Goal: Find specific page/section: Find specific page/section

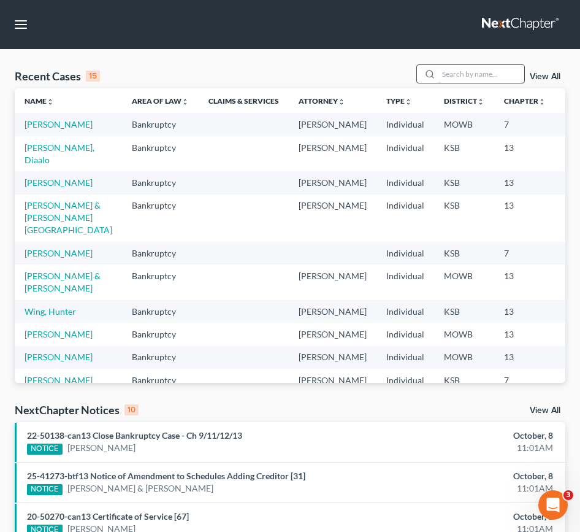
click at [471, 70] on input "search" at bounding box center [482, 74] width 86 height 18
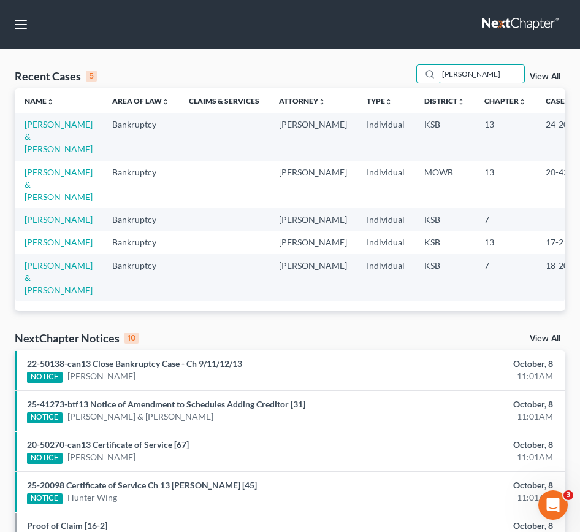
type input "hughes"
click at [25, 142] on td "[PERSON_NAME] & [PERSON_NAME]" at bounding box center [59, 136] width 88 height 47
click at [31, 139] on link "[PERSON_NAME] & [PERSON_NAME]" at bounding box center [59, 136] width 68 height 35
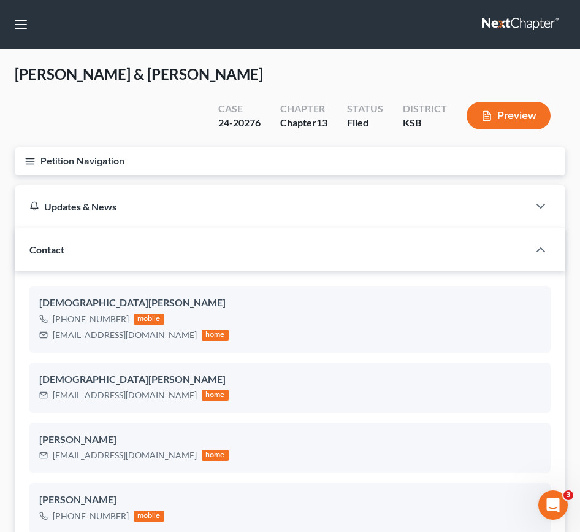
scroll to position [728, 0]
drag, startPoint x: 160, startPoint y: 302, endPoint x: 74, endPoint y: 307, distance: 86.1
click at [48, 327] on div "hugheskristen42@gmail.com home" at bounding box center [134, 335] width 190 height 16
drag, startPoint x: 153, startPoint y: 426, endPoint x: 45, endPoint y: 428, distance: 108.6
click at [45, 447] on div "derbydoug180@gmail.com home" at bounding box center [134, 455] width 190 height 16
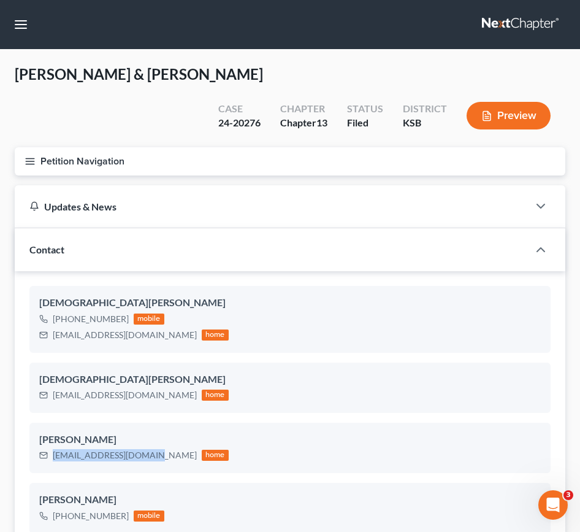
drag, startPoint x: 219, startPoint y: 142, endPoint x: 345, endPoint y: 108, distance: 130.4
click at [220, 147] on button "Petition Navigation" at bounding box center [290, 161] width 551 height 28
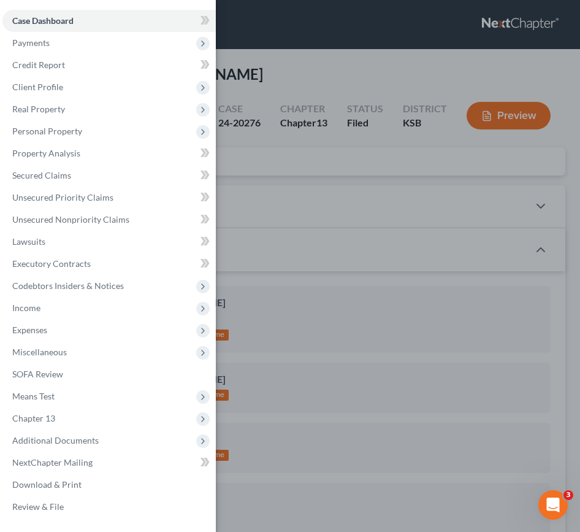
click at [471, 30] on div "Case Dashboard Payments Invoices Payments Payments Credit Report Client Profile" at bounding box center [290, 266] width 580 height 532
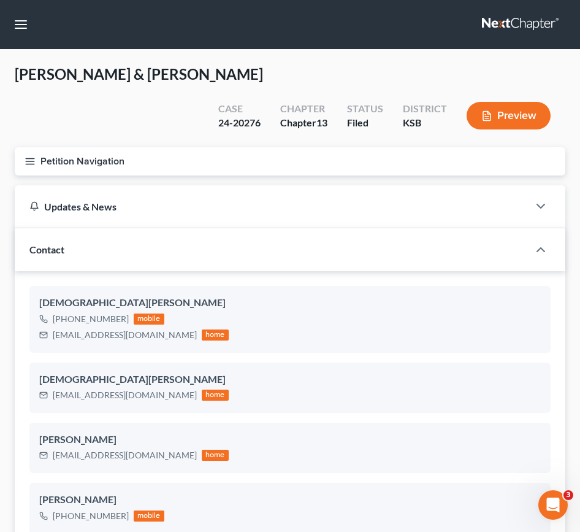
click at [471, 23] on link at bounding box center [521, 24] width 79 height 22
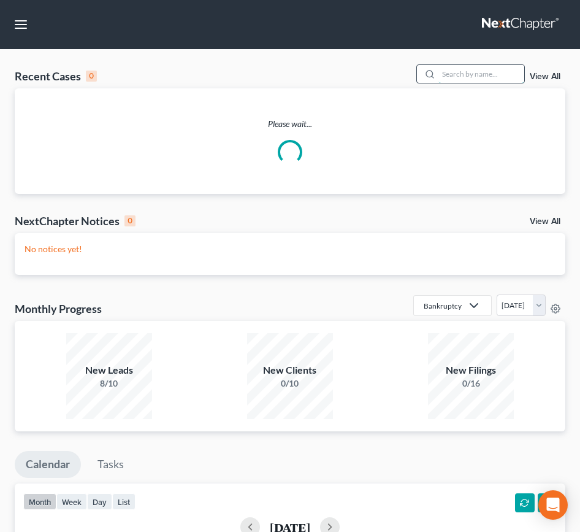
click at [459, 76] on input "search" at bounding box center [482, 74] width 86 height 18
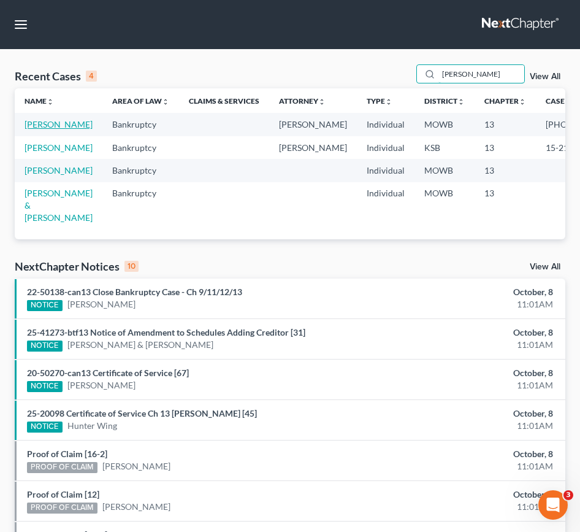
type input "harrison"
click at [42, 129] on link "[PERSON_NAME]" at bounding box center [59, 124] width 68 height 10
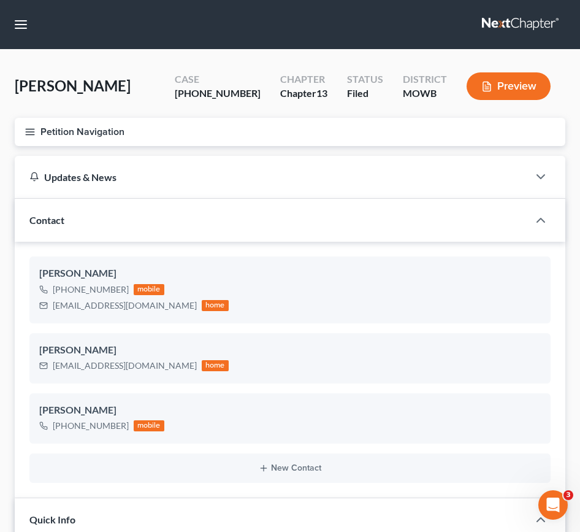
scroll to position [1569, 0]
drag, startPoint x: 156, startPoint y: 309, endPoint x: 51, endPoint y: 323, distance: 106.5
click at [51, 323] on div "Carmelita Harrison +1 (816) 946-1118 mobile carmaharrison@yahoo.com home" at bounding box center [289, 289] width 521 height 66
click at [139, 317] on div "Carmelita Harrison +1 (816) 946-1118 mobile carmaharrison@yahoo.com home" at bounding box center [289, 289] width 521 height 66
drag, startPoint x: 157, startPoint y: 306, endPoint x: 58, endPoint y: 303, distance: 99.4
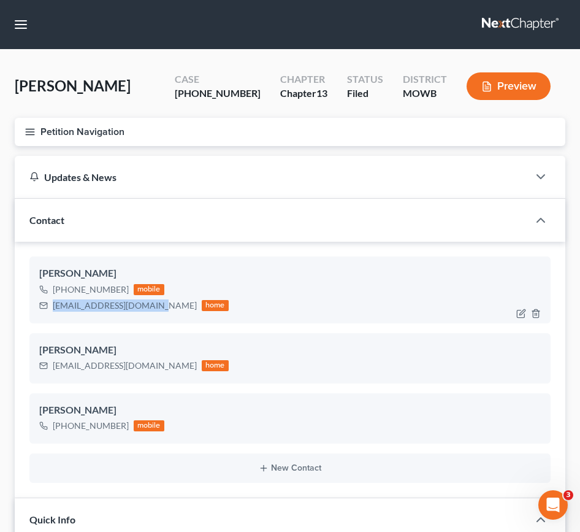
click at [48, 305] on div "carmaharrison@yahoo.com home" at bounding box center [134, 306] width 190 height 16
click at [487, 26] on link at bounding box center [521, 24] width 79 height 22
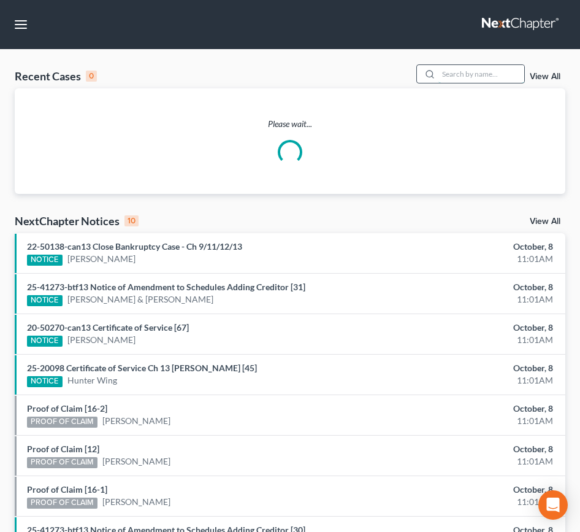
click at [473, 73] on input "search" at bounding box center [482, 74] width 86 height 18
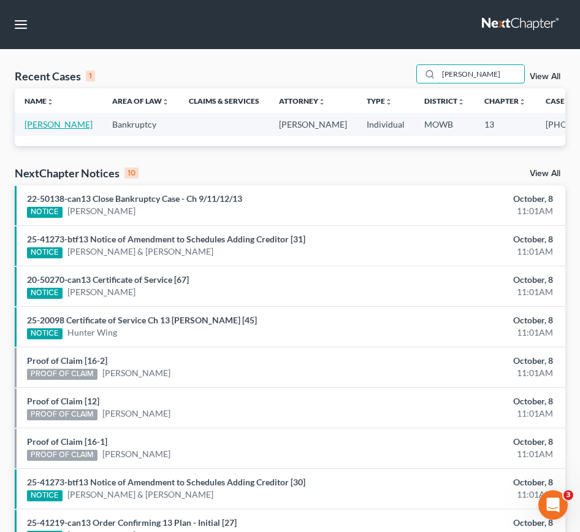
type input "edwards, jessie"
click at [37, 129] on link "[PERSON_NAME]" at bounding box center [59, 124] width 68 height 10
select select "2"
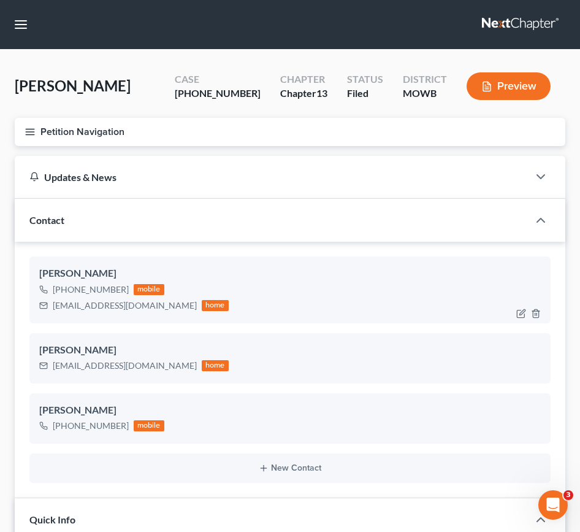
scroll to position [106, 0]
drag, startPoint x: 133, startPoint y: 307, endPoint x: 53, endPoint y: 302, distance: 79.9
click at [39, 306] on div "Jessie Edwards III +1 (816) 399-8508 mobile jedw994@gmail.com home" at bounding box center [289, 289] width 521 height 66
click at [528, 24] on link at bounding box center [521, 24] width 79 height 22
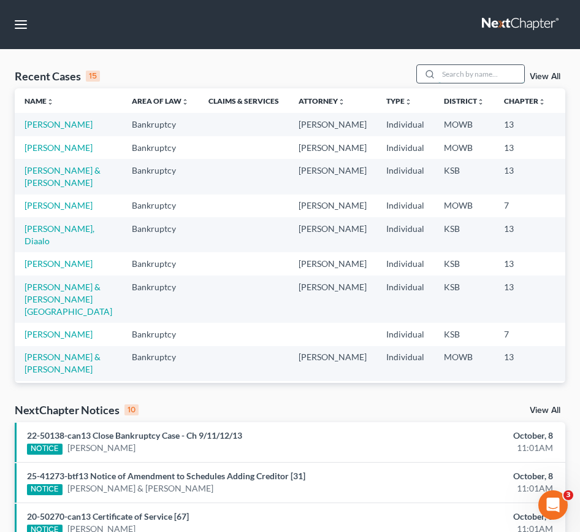
click at [479, 74] on input "search" at bounding box center [482, 74] width 86 height 18
type input "s"
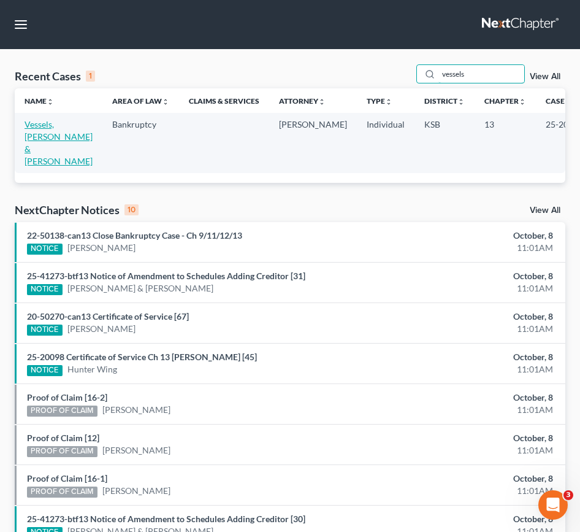
type input "vessels"
click at [51, 137] on link "Vessels, [PERSON_NAME] & [PERSON_NAME]" at bounding box center [59, 142] width 68 height 47
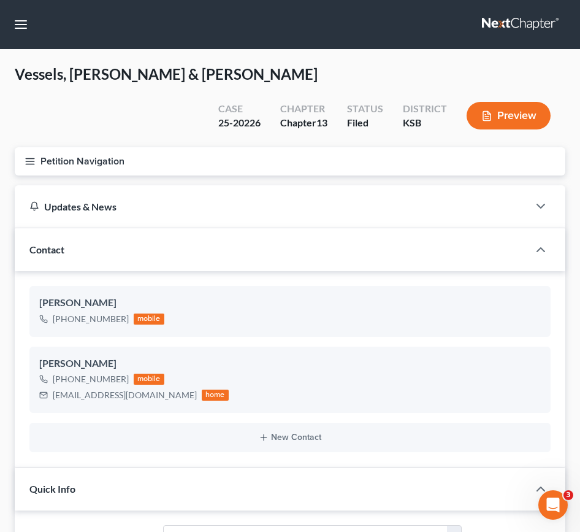
scroll to position [302, 0]
drag, startPoint x: 138, startPoint y: 366, endPoint x: 54, endPoint y: 368, distance: 84.1
click at [54, 389] on div "tlvessels@hotmail.com" at bounding box center [125, 395] width 144 height 12
click at [499, 21] on link at bounding box center [521, 24] width 79 height 22
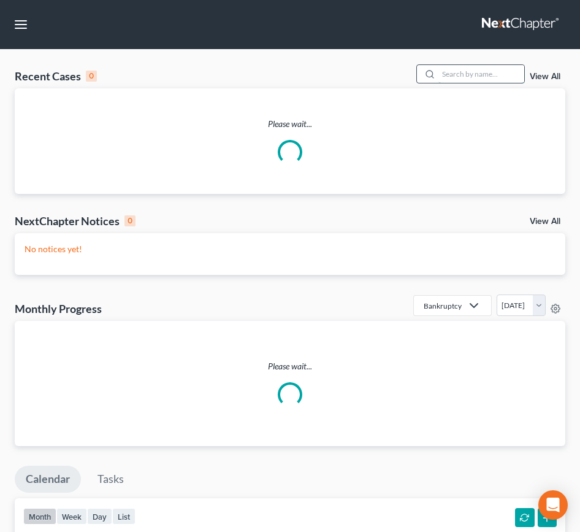
click at [454, 73] on input "search" at bounding box center [482, 74] width 86 height 18
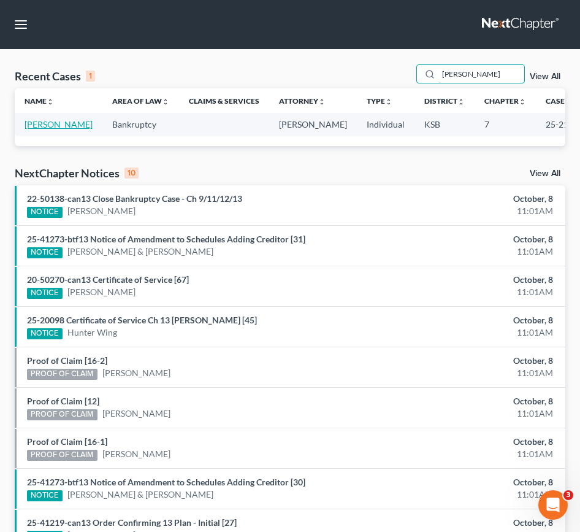
type input "biggerstaff"
click at [55, 125] on link "[PERSON_NAME]" at bounding box center [59, 124] width 68 height 10
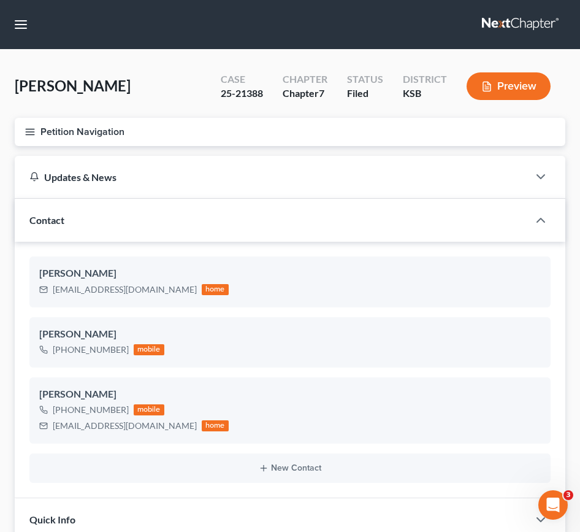
scroll to position [1150, 0]
drag, startPoint x: 153, startPoint y: 290, endPoint x: 52, endPoint y: 289, distance: 101.8
click at [52, 289] on div "titaniumsunset@gmail.com home" at bounding box center [134, 290] width 190 height 16
click at [510, 26] on link at bounding box center [521, 24] width 79 height 22
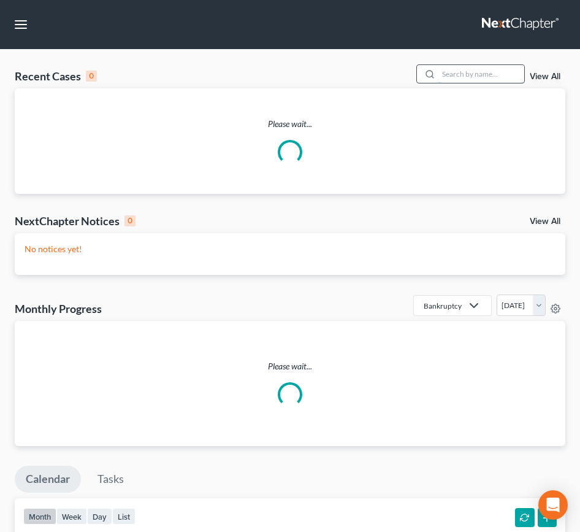
click at [460, 77] on input "search" at bounding box center [482, 74] width 86 height 18
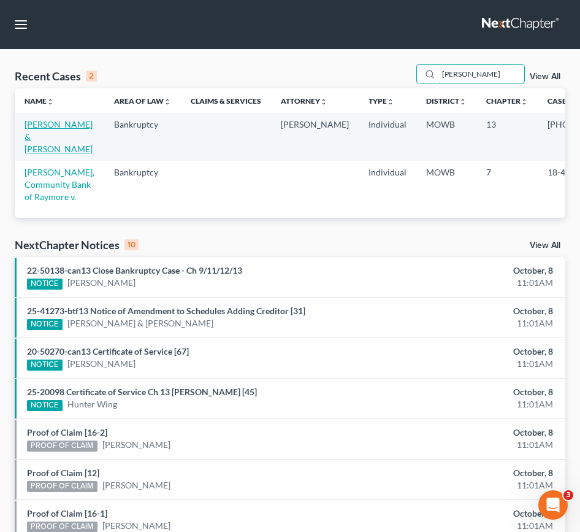
type input "plunkett"
click at [30, 129] on link "[PERSON_NAME] & [PERSON_NAME]" at bounding box center [59, 136] width 68 height 35
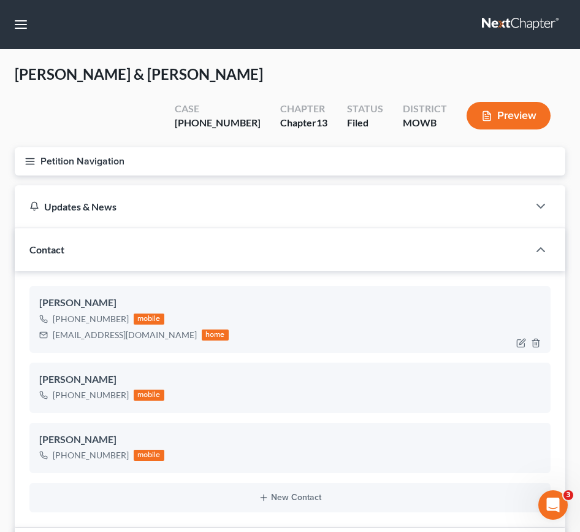
scroll to position [5014, 0]
drag, startPoint x: 140, startPoint y: 306, endPoint x: 52, endPoint y: 308, distance: 89.0
click at [52, 327] on div "rlpcal2016@gmail.com home" at bounding box center [134, 335] width 190 height 16
click at [491, 26] on link at bounding box center [521, 24] width 79 height 22
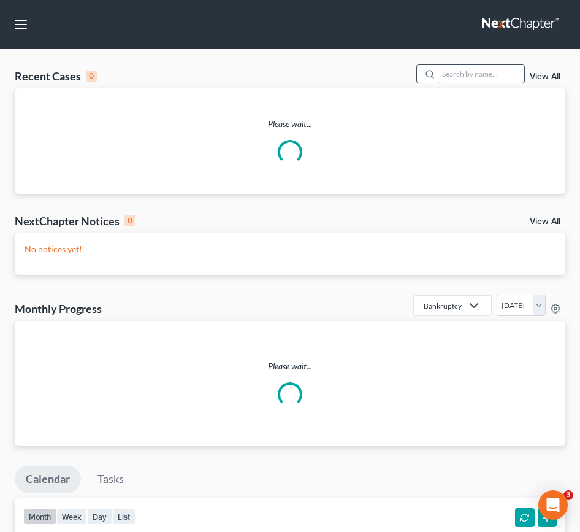
click at [462, 75] on input "search" at bounding box center [482, 74] width 86 height 18
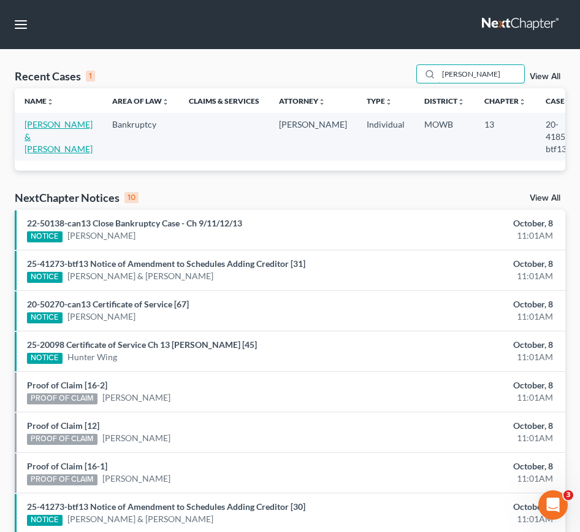
type input "[PERSON_NAME]"
click at [56, 133] on link "[PERSON_NAME] & [PERSON_NAME]" at bounding box center [59, 136] width 68 height 35
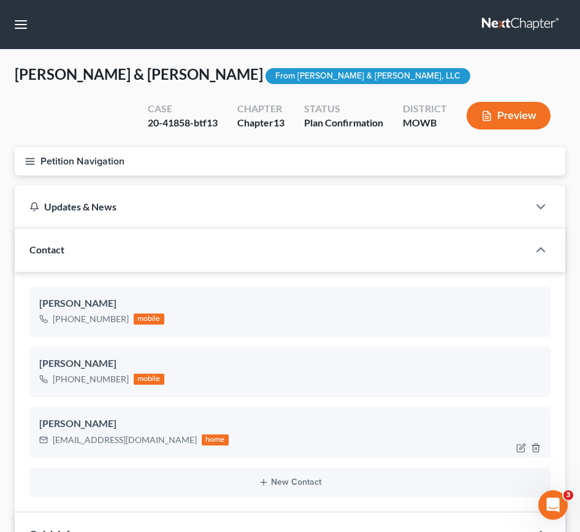
scroll to position [206, 0]
drag, startPoint x: 125, startPoint y: 441, endPoint x: 47, endPoint y: 443, distance: 77.3
click at [47, 443] on div "[EMAIL_ADDRESS][DOMAIN_NAME] home" at bounding box center [134, 440] width 190 height 16
click at [31, 23] on button "button" at bounding box center [21, 24] width 22 height 22
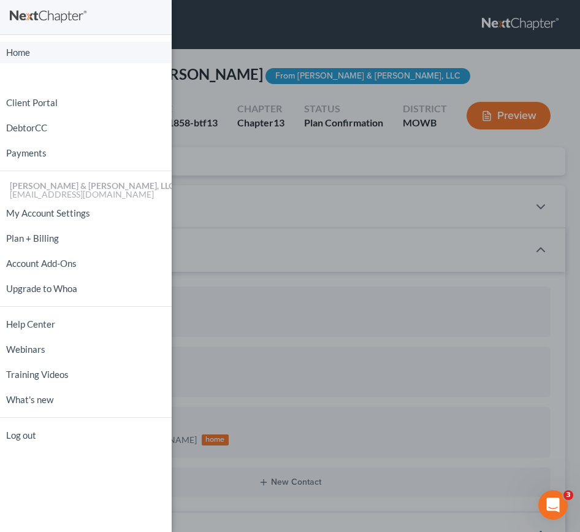
click at [42, 60] on link "Home" at bounding box center [86, 52] width 172 height 21
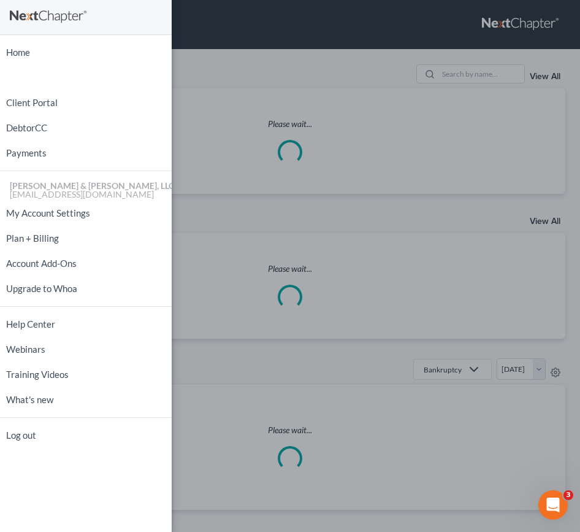
click at [450, 85] on div "Home New Case Client Portal DebtorCC Payments [PERSON_NAME] & [PERSON_NAME], LL…" at bounding box center [290, 266] width 580 height 532
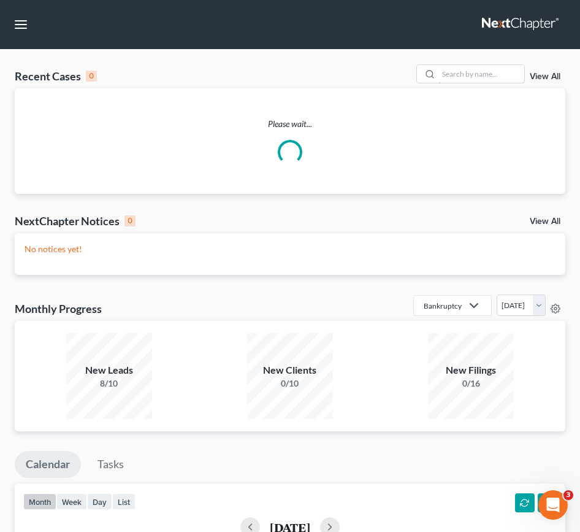
click at [455, 75] on input "search" at bounding box center [482, 74] width 86 height 18
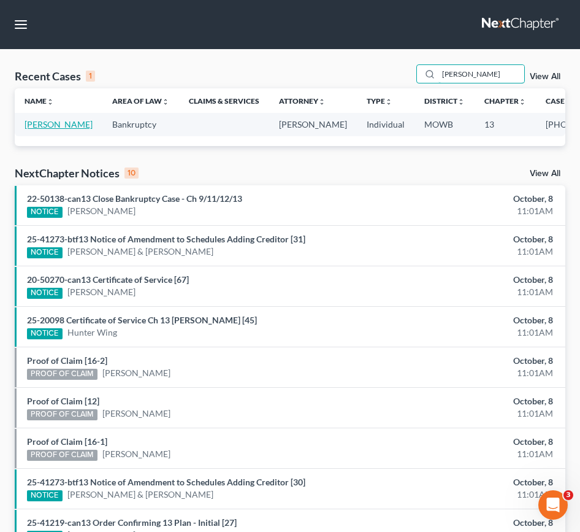
type input "[PERSON_NAME]"
click at [35, 125] on link "[PERSON_NAME]" at bounding box center [59, 124] width 68 height 10
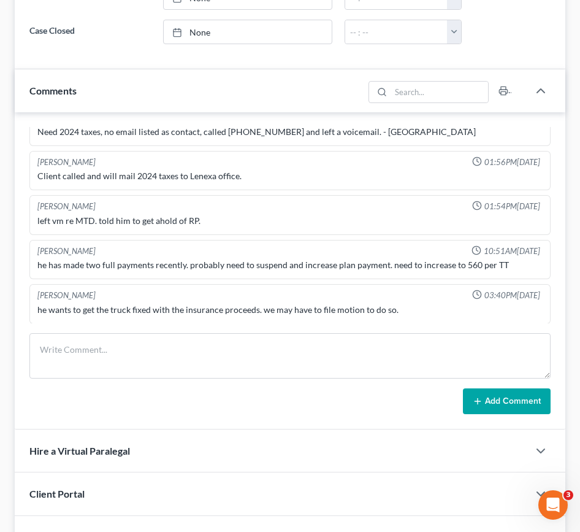
scroll to position [736, 0]
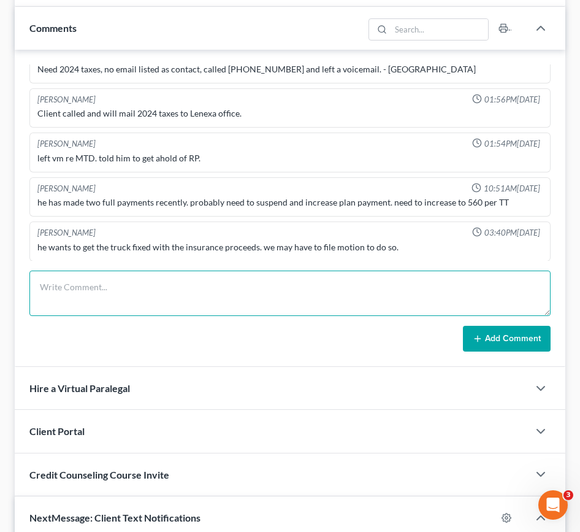
click at [189, 279] on textarea at bounding box center [289, 293] width 521 height 45
type textarea "M"
click at [179, 286] on textarea "mail correspondence, no email listed. in file. - OLH" at bounding box center [289, 293] width 521 height 45
type textarea "mail correspondence, no email listed. scanned in file. - OLH"
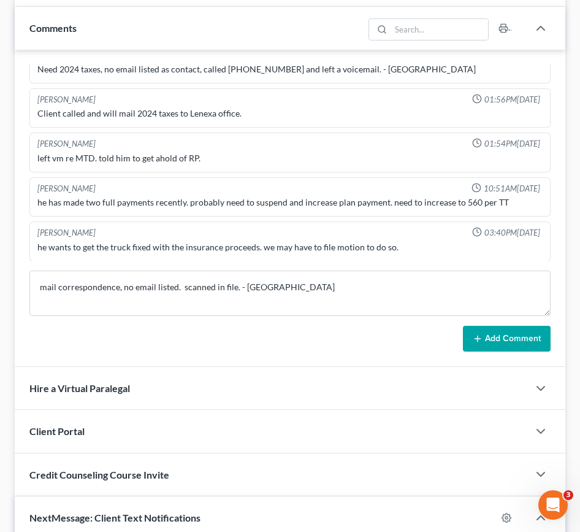
click at [468, 341] on button "Add Comment" at bounding box center [507, 339] width 88 height 26
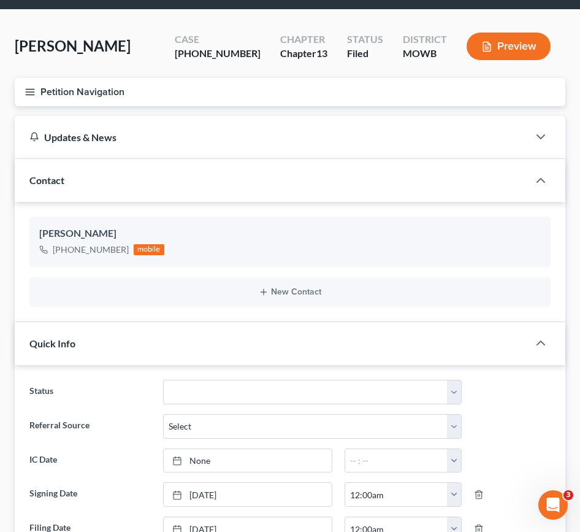
scroll to position [0, 0]
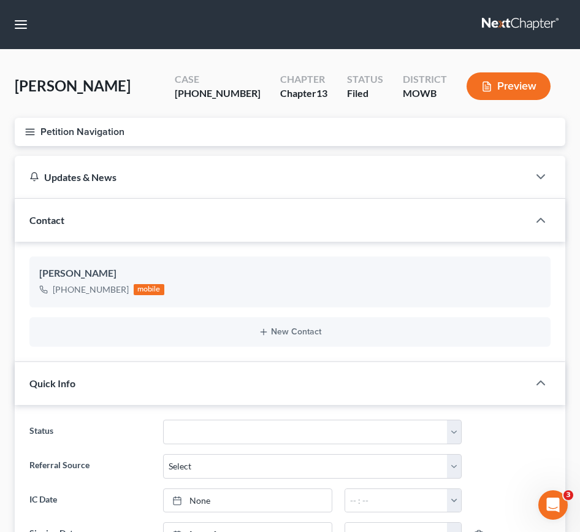
click at [521, 21] on link at bounding box center [521, 24] width 79 height 22
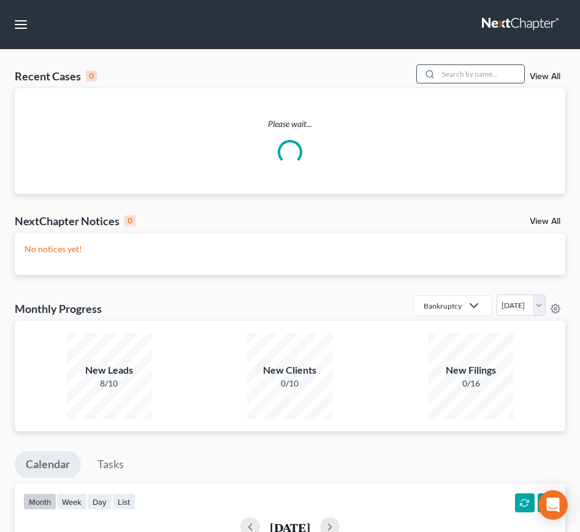
click at [454, 74] on input "search" at bounding box center [482, 74] width 86 height 18
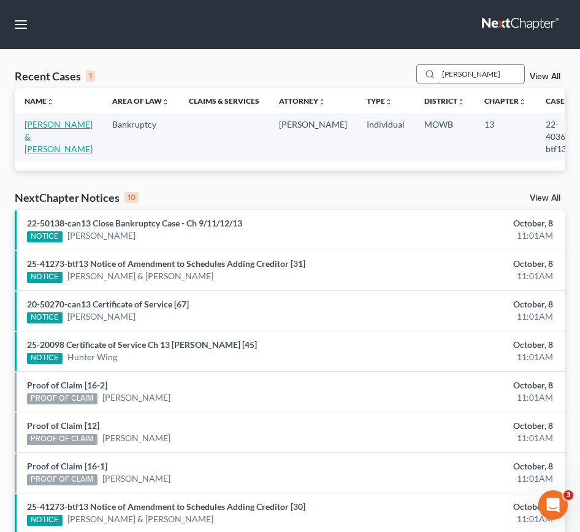
type input "purtle"
click at [46, 141] on link "[PERSON_NAME] & [PERSON_NAME]" at bounding box center [59, 136] width 68 height 35
select select "6"
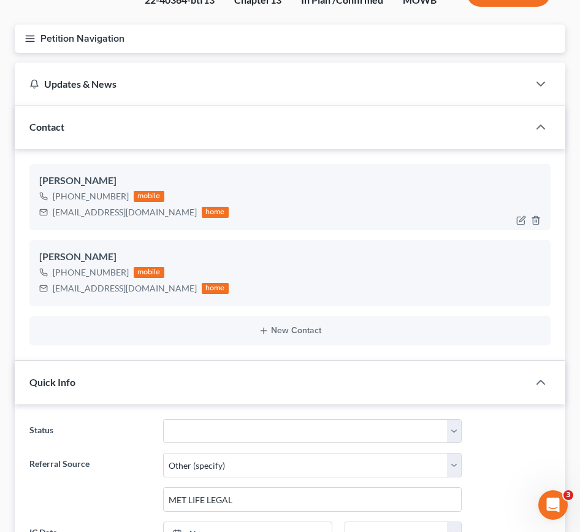
scroll to position [315, 0]
drag, startPoint x: 130, startPoint y: 209, endPoint x: 48, endPoint y: 223, distance: 82.8
click at [48, 223] on div "Jeffrie Purtle +1 (816) 888-1924 mobile je63ff@outlook.com home" at bounding box center [289, 197] width 521 height 66
drag, startPoint x: 166, startPoint y: 289, endPoint x: 40, endPoint y: 294, distance: 125.3
click at [40, 294] on div "ariesmoon2012@hotmail.com home" at bounding box center [134, 288] width 190 height 16
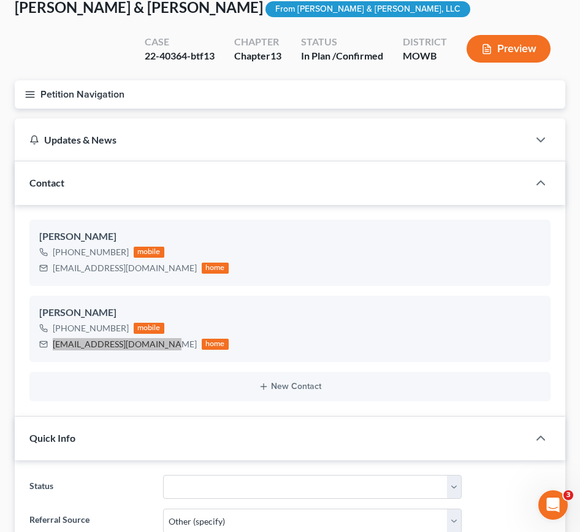
scroll to position [0, 0]
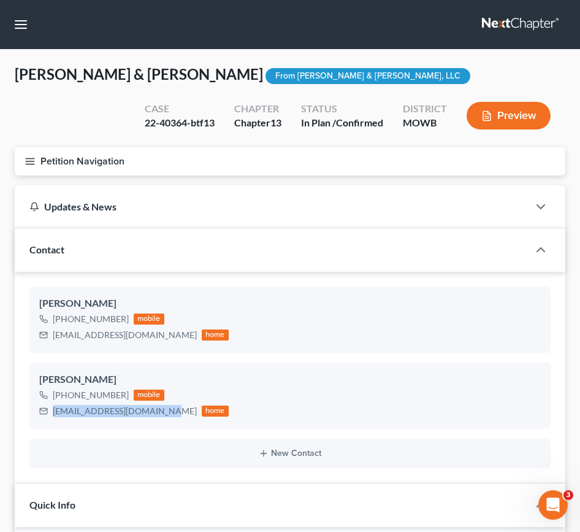
click at [529, 21] on link at bounding box center [521, 24] width 79 height 22
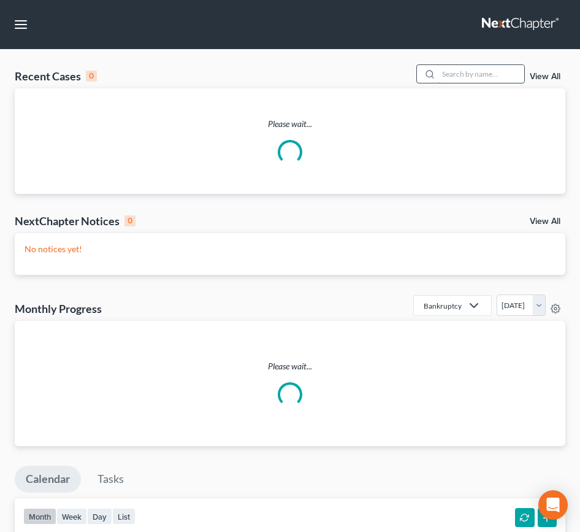
click at [449, 76] on input "search" at bounding box center [482, 74] width 86 height 18
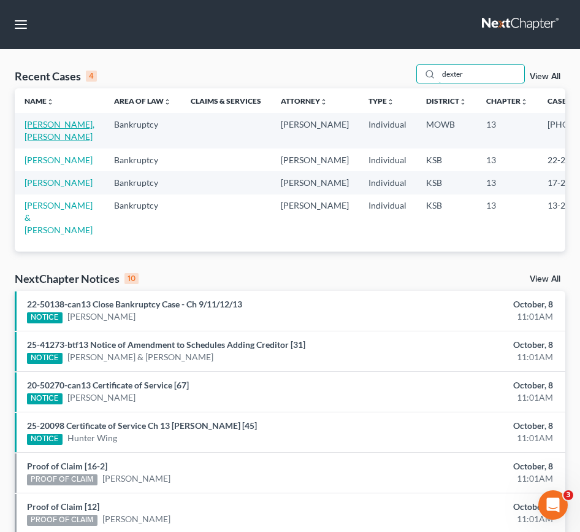
type input "dexter"
click at [39, 139] on link "[PERSON_NAME], [PERSON_NAME]" at bounding box center [60, 130] width 70 height 23
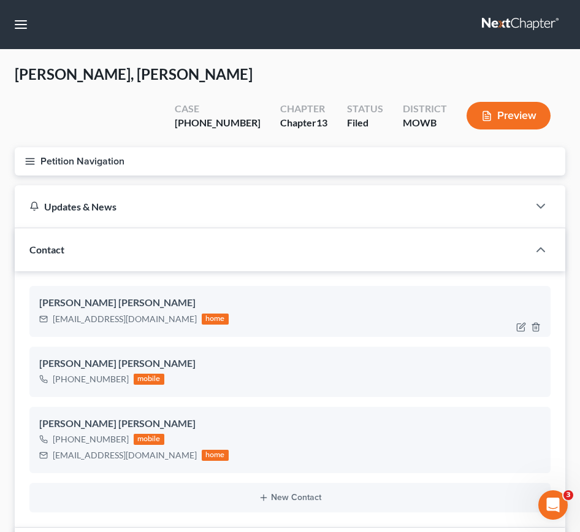
scroll to position [270, 0]
drag, startPoint x: 139, startPoint y: 290, endPoint x: 39, endPoint y: 291, distance: 99.4
click at [39, 311] on div "[EMAIL_ADDRESS][DOMAIN_NAME] home" at bounding box center [134, 319] width 190 height 16
click at [509, 27] on link at bounding box center [521, 24] width 79 height 22
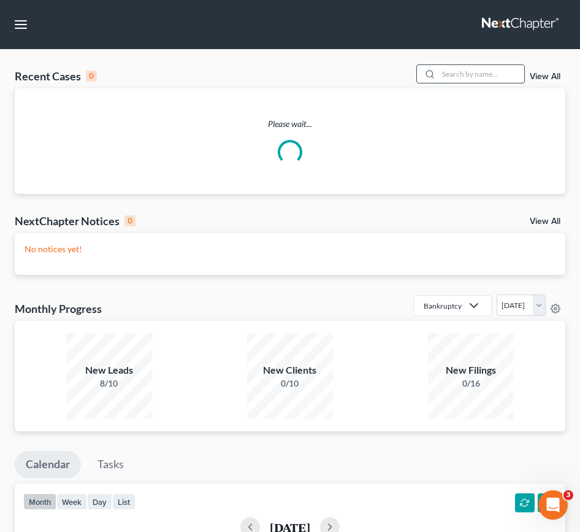
click at [441, 74] on input "search" at bounding box center [482, 74] width 86 height 18
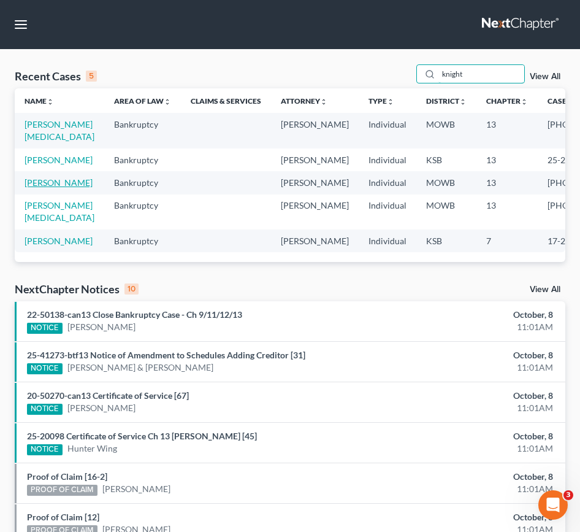
type input "knight"
click at [39, 188] on link "[PERSON_NAME]" at bounding box center [59, 182] width 68 height 10
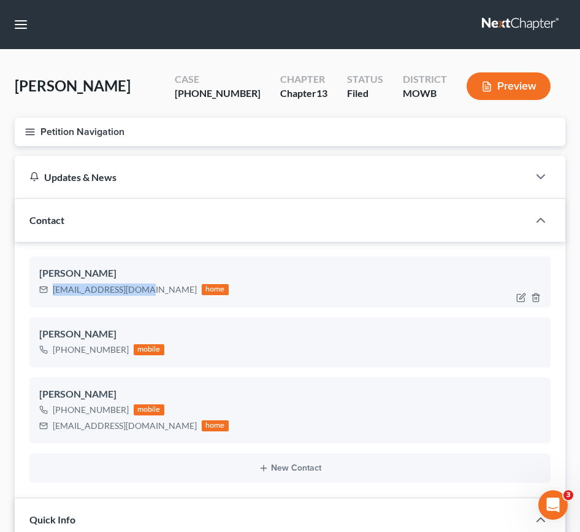
drag, startPoint x: 142, startPoint y: 290, endPoint x: 52, endPoint y: 296, distance: 89.8
click at [52, 296] on div "Knightx5@comcast.net home" at bounding box center [134, 290] width 190 height 16
click at [531, 17] on link at bounding box center [521, 24] width 79 height 22
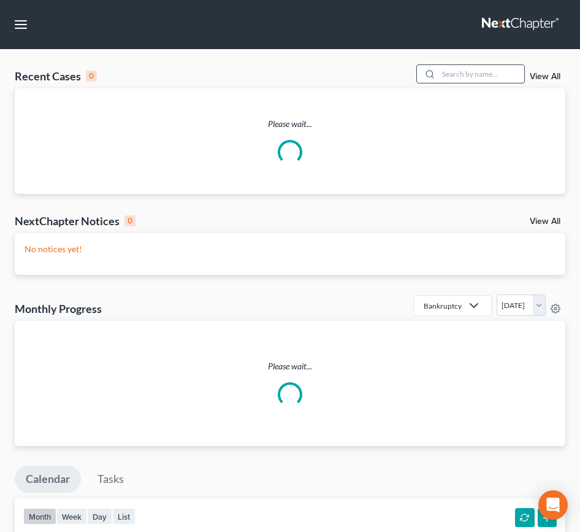
click at [474, 75] on input "search" at bounding box center [482, 74] width 86 height 18
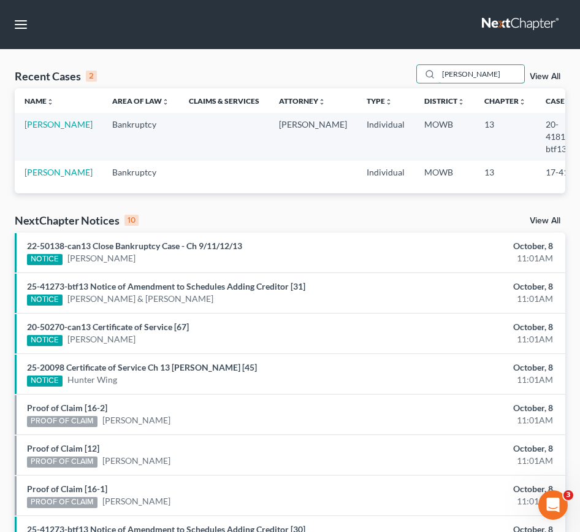
type input "duren"
click at [53, 131] on td "Duren, Christina" at bounding box center [59, 136] width 88 height 47
click at [50, 129] on link "Duren, Christina" at bounding box center [59, 124] width 68 height 10
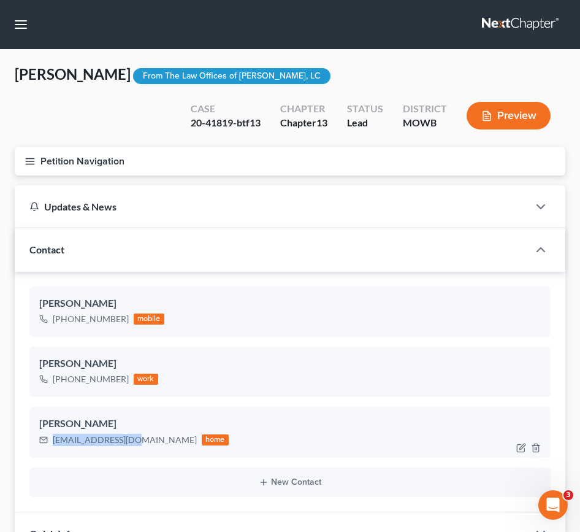
drag, startPoint x: 135, startPoint y: 445, endPoint x: 53, endPoint y: 451, distance: 81.8
click at [53, 451] on div "Christina Duren cduren77@gmail.com home" at bounding box center [289, 432] width 521 height 50
click at [492, 28] on link at bounding box center [521, 24] width 79 height 22
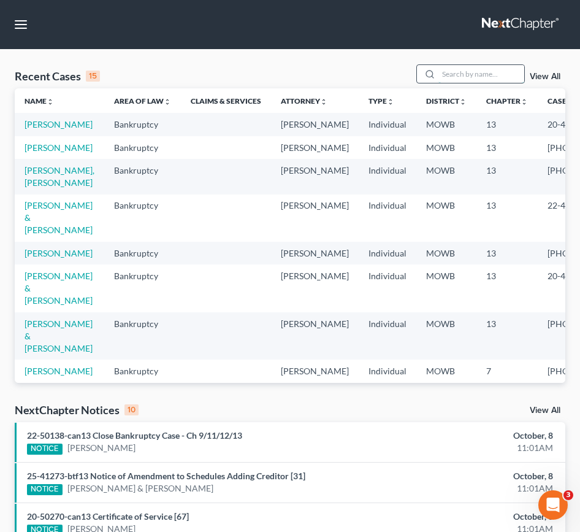
drag, startPoint x: 469, startPoint y: 71, endPoint x: 461, endPoint y: 77, distance: 9.7
click at [469, 71] on input "search" at bounding box center [482, 74] width 86 height 18
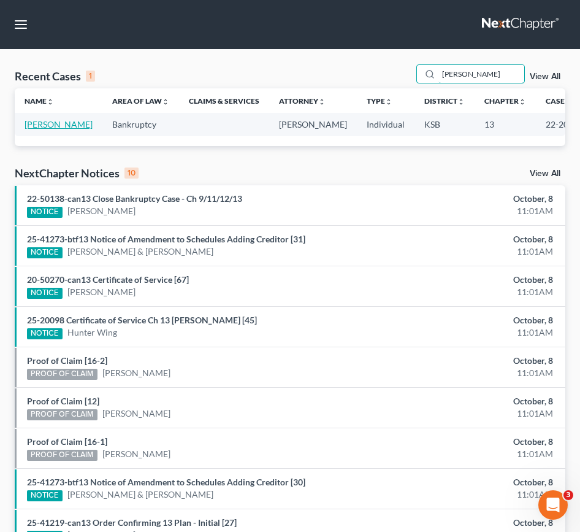
type input "siebert"
click at [57, 126] on link "Siebert, Karrie" at bounding box center [59, 124] width 68 height 10
select select "6"
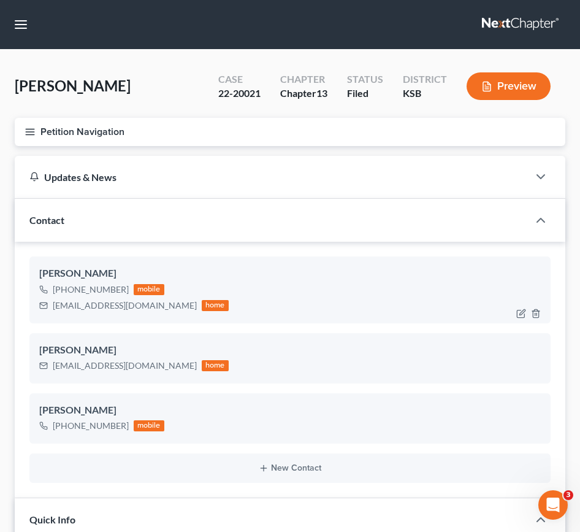
scroll to position [787, 0]
drag, startPoint x: 153, startPoint y: 304, endPoint x: 48, endPoint y: 312, distance: 105.2
click at [48, 312] on div "karriesiebert@outlook.com home" at bounding box center [134, 306] width 190 height 16
click at [502, 23] on link at bounding box center [521, 24] width 79 height 22
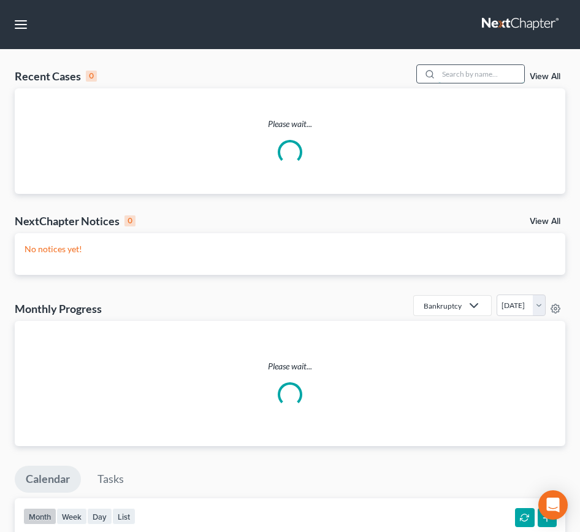
click at [455, 71] on input "search" at bounding box center [482, 74] width 86 height 18
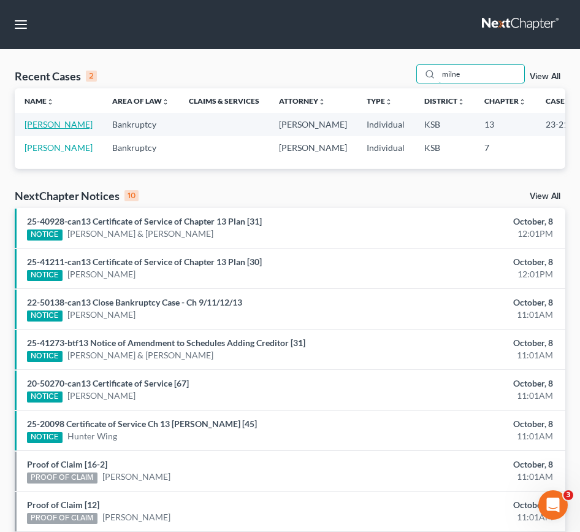
type input "milne"
click at [35, 127] on link "[PERSON_NAME]" at bounding box center [59, 124] width 68 height 10
select select "2"
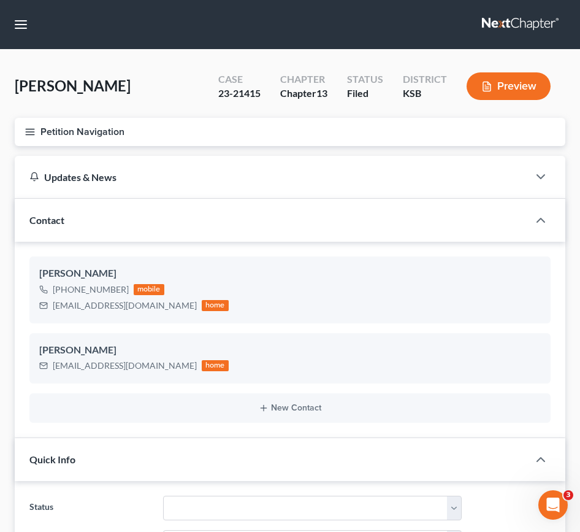
scroll to position [17, 0]
drag, startPoint x: 133, startPoint y: 307, endPoint x: 85, endPoint y: 307, distance: 47.9
click at [47, 304] on div "[EMAIL_ADDRESS][DOMAIN_NAME] home" at bounding box center [134, 306] width 190 height 16
